Goal: Check status: Check status

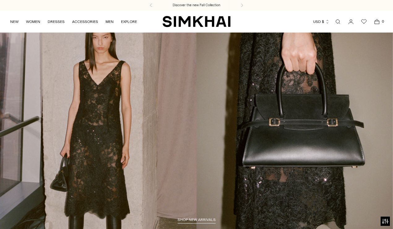
click at [349, 22] on icon "Go to the account page" at bounding box center [351, 22] width 9 height 6
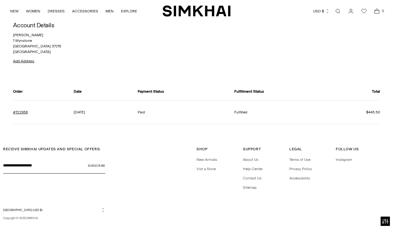
scroll to position [42, 0]
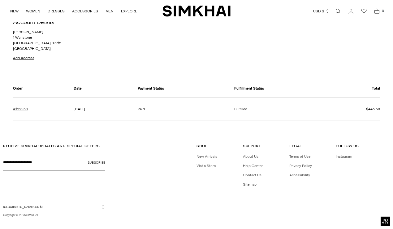
click at [22, 106] on link "#122958" at bounding box center [20, 109] width 15 height 6
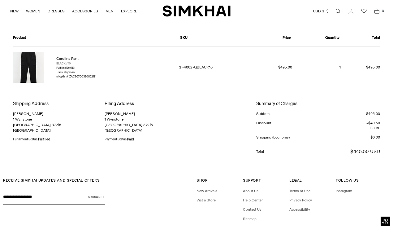
scroll to position [44, 0]
click at [28, 60] on img at bounding box center [28, 66] width 31 height 31
click at [74, 59] on link "Carolina Pant" at bounding box center [67, 58] width 22 height 4
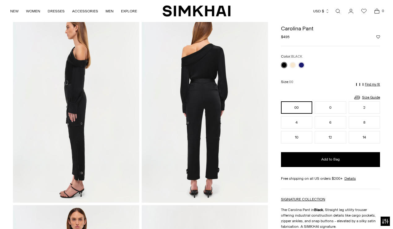
scroll to position [220, 0]
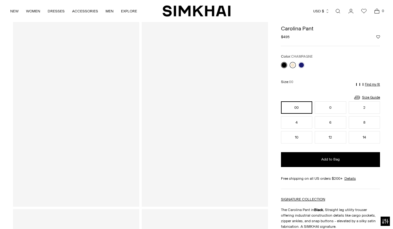
click at [294, 64] on link at bounding box center [293, 65] width 6 height 6
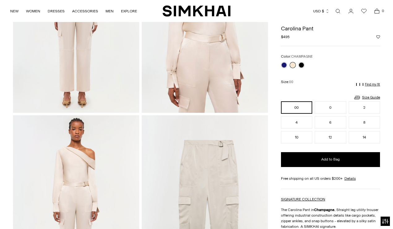
scroll to position [309, 0]
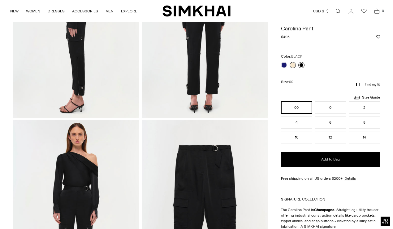
click at [302, 63] on link at bounding box center [301, 65] width 6 height 6
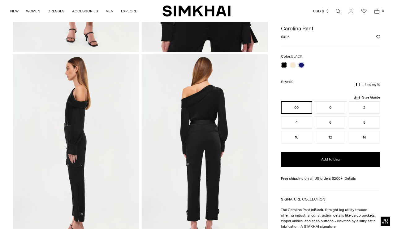
scroll to position [174, 0]
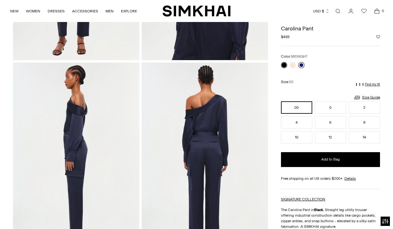
click at [303, 64] on link at bounding box center [301, 65] width 6 height 6
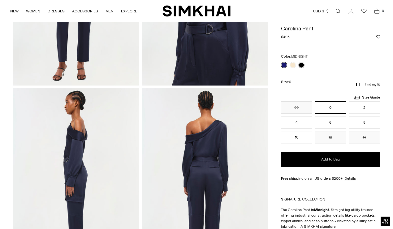
scroll to position [138, 0]
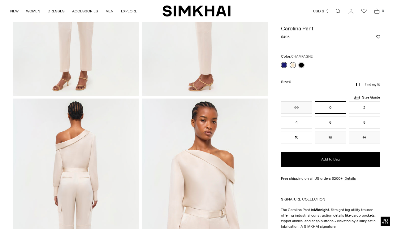
click at [292, 64] on link at bounding box center [293, 65] width 6 height 6
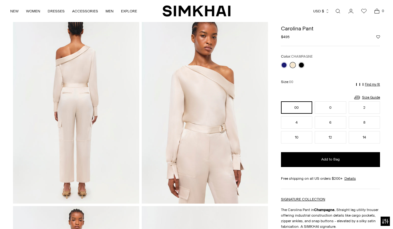
scroll to position [223, 0]
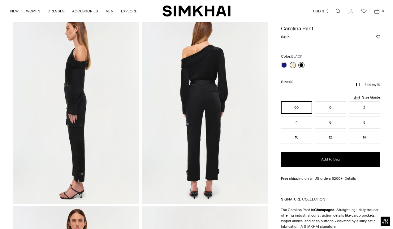
click at [303, 64] on link at bounding box center [301, 65] width 6 height 6
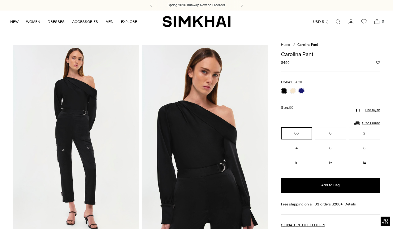
click at [303, 85] on div "Color: BLACK" at bounding box center [330, 86] width 99 height 15
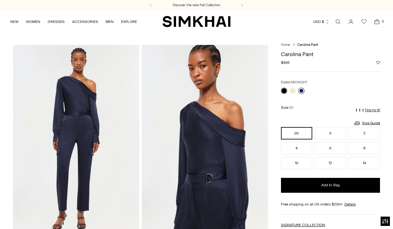
click at [302, 89] on link at bounding box center [301, 91] width 6 height 6
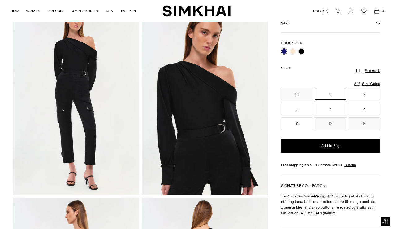
scroll to position [39, 0]
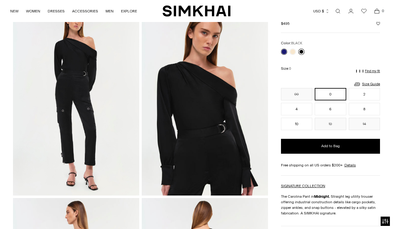
click at [302, 50] on link at bounding box center [301, 52] width 6 height 6
